Goal: Navigation & Orientation: Find specific page/section

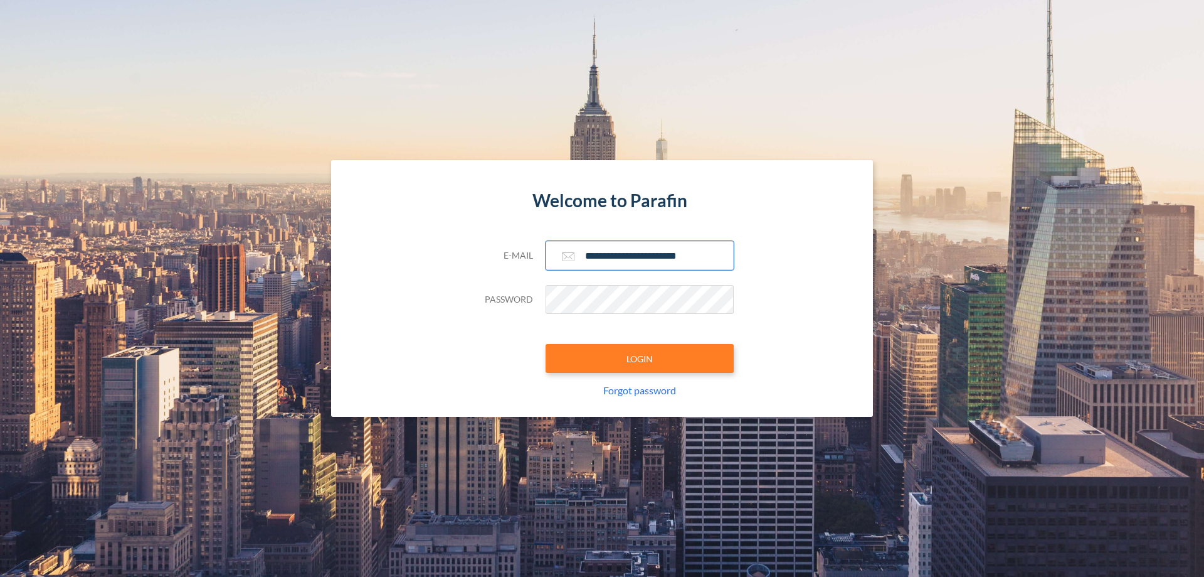
type input "**********"
click at [640, 358] on button "LOGIN" at bounding box center [640, 358] width 188 height 29
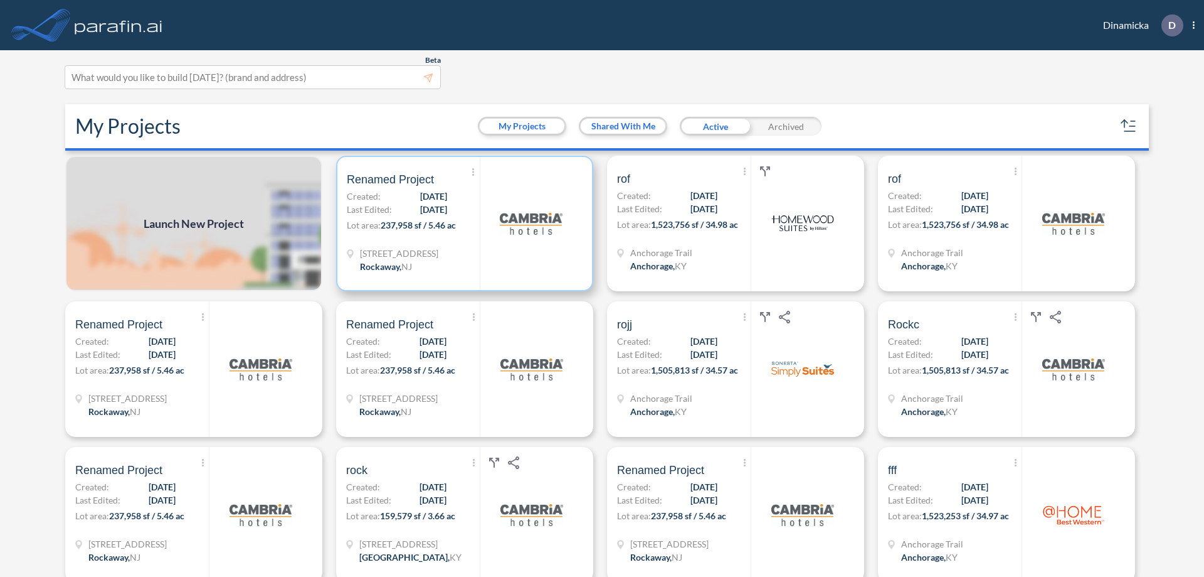
scroll to position [3, 0]
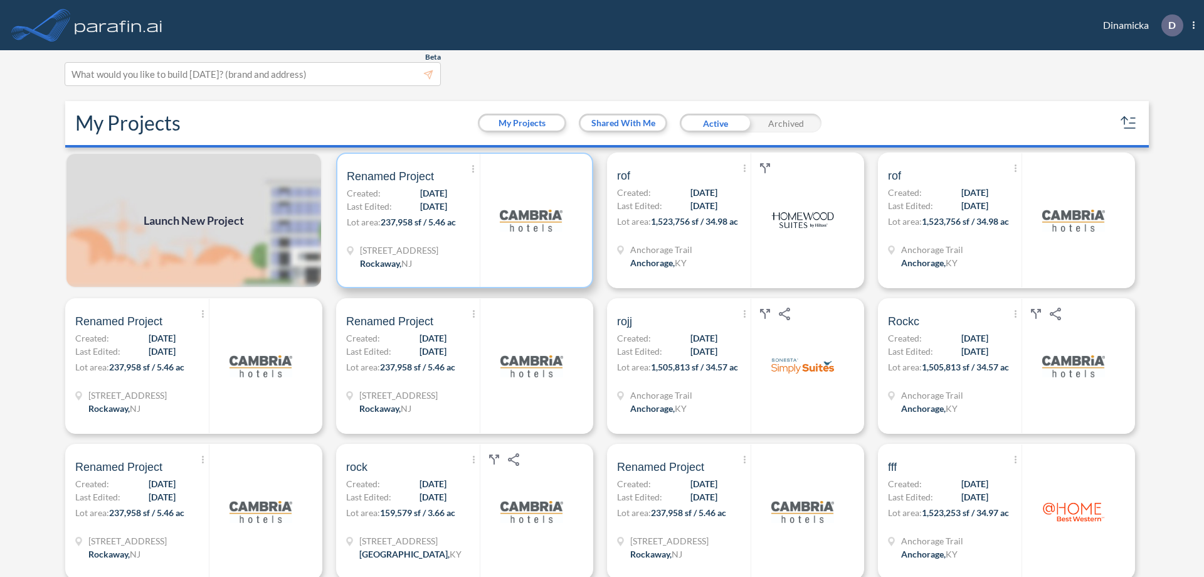
click at [462, 220] on p "Lot area: 237,958 sf / 5.46 ac" at bounding box center [413, 224] width 133 height 18
